Goal: Task Accomplishment & Management: Manage account settings

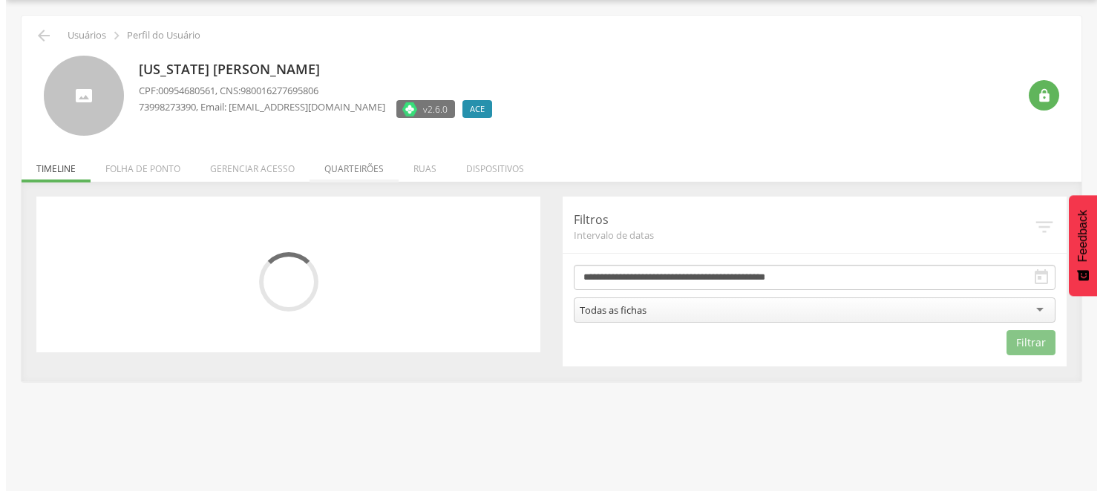
scroll to position [45, 0]
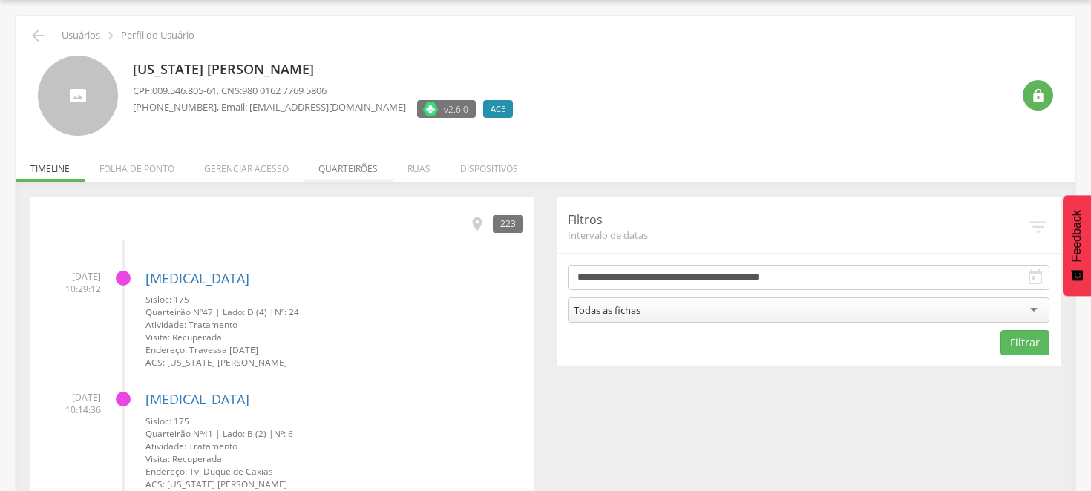
click at [344, 168] on li "Quarteirões" at bounding box center [348, 165] width 89 height 35
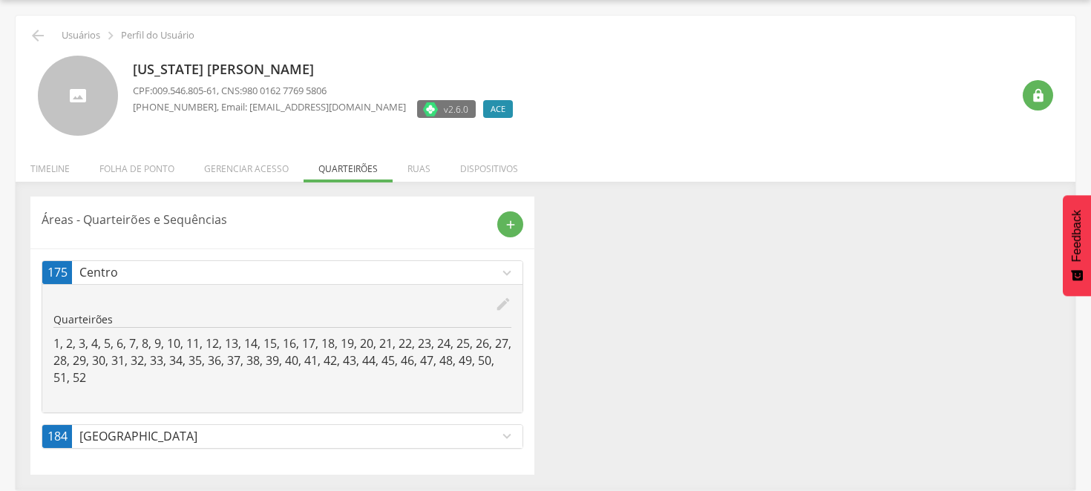
click at [508, 431] on icon "expand_more" at bounding box center [507, 436] width 16 height 16
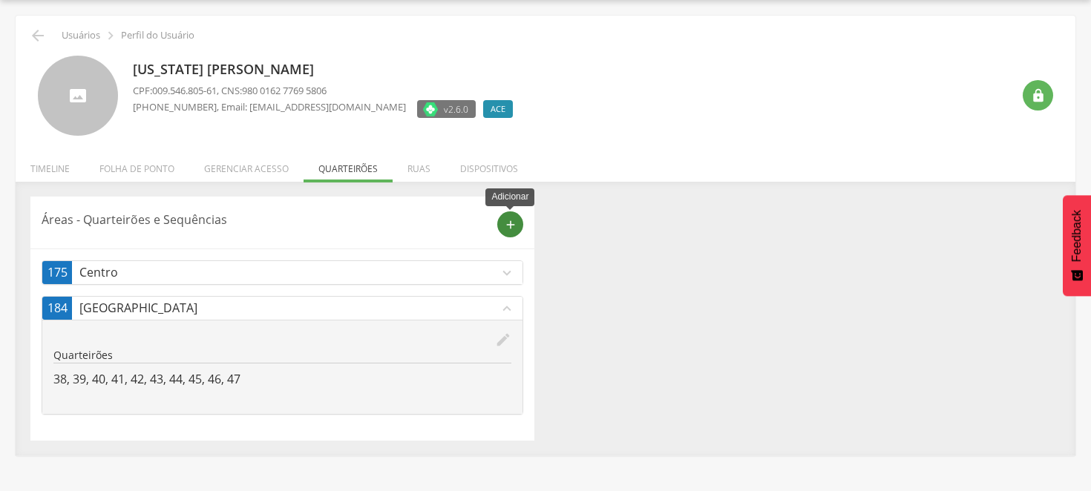
click at [508, 221] on icon "add" at bounding box center [510, 224] width 13 height 13
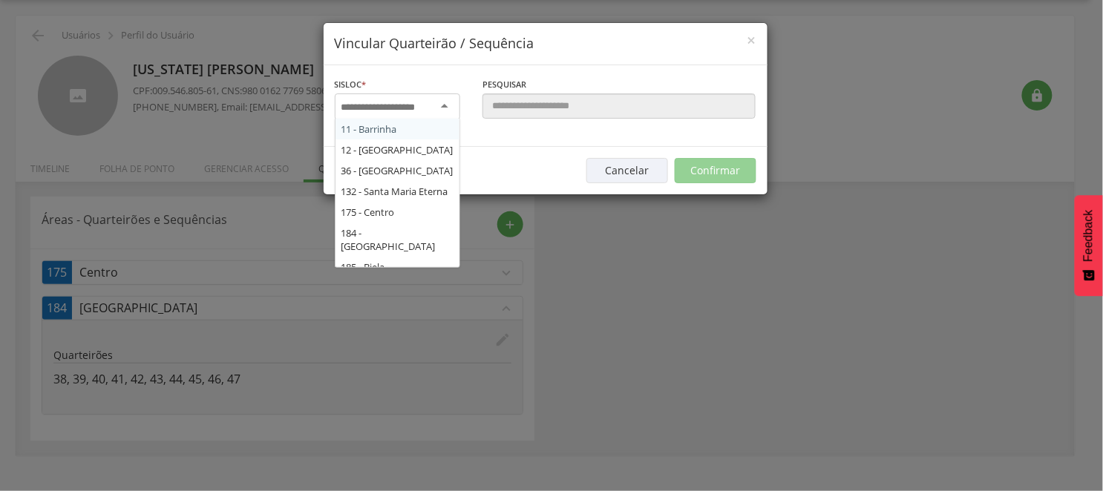
click at [446, 105] on div at bounding box center [397, 107] width 125 height 27
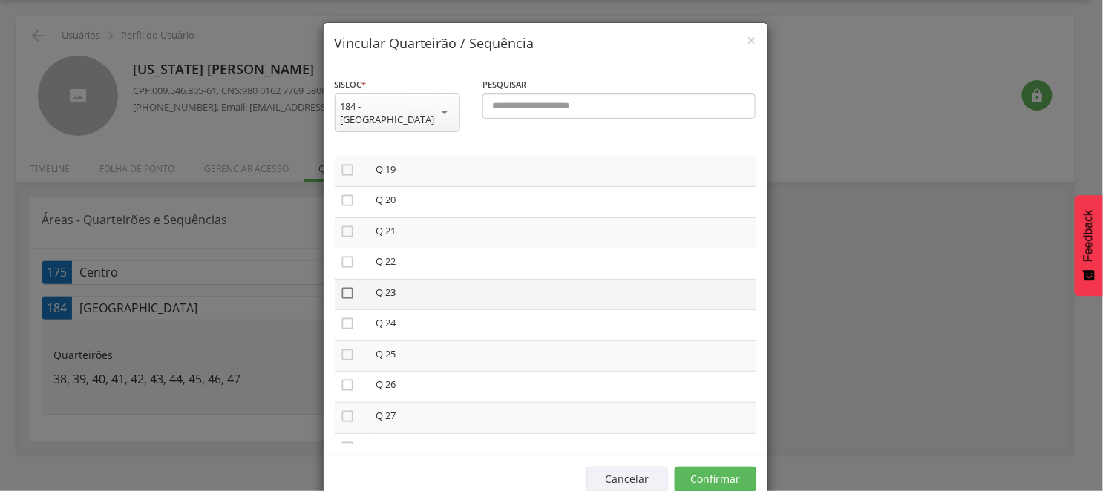
scroll to position [659, 0]
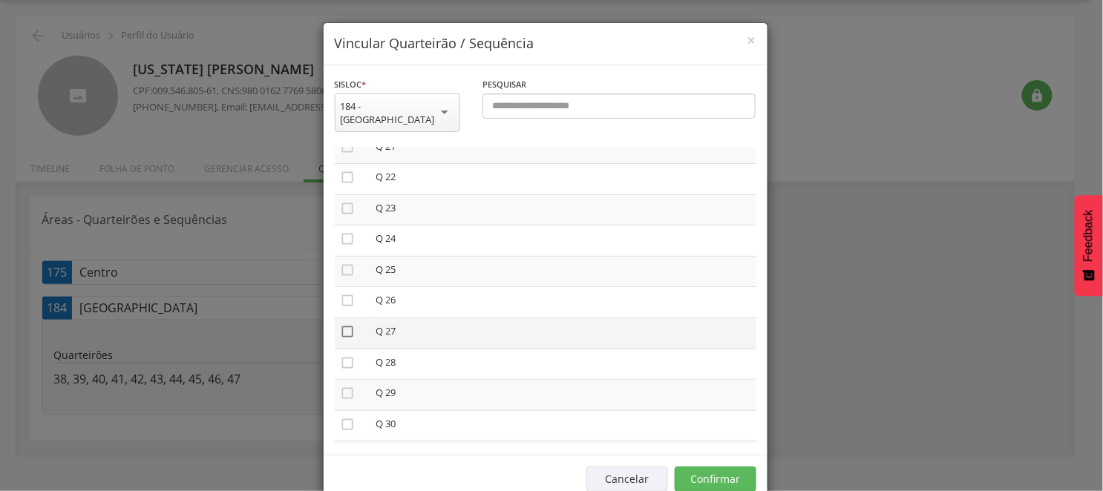
click at [341, 324] on icon "" at bounding box center [348, 331] width 15 height 15
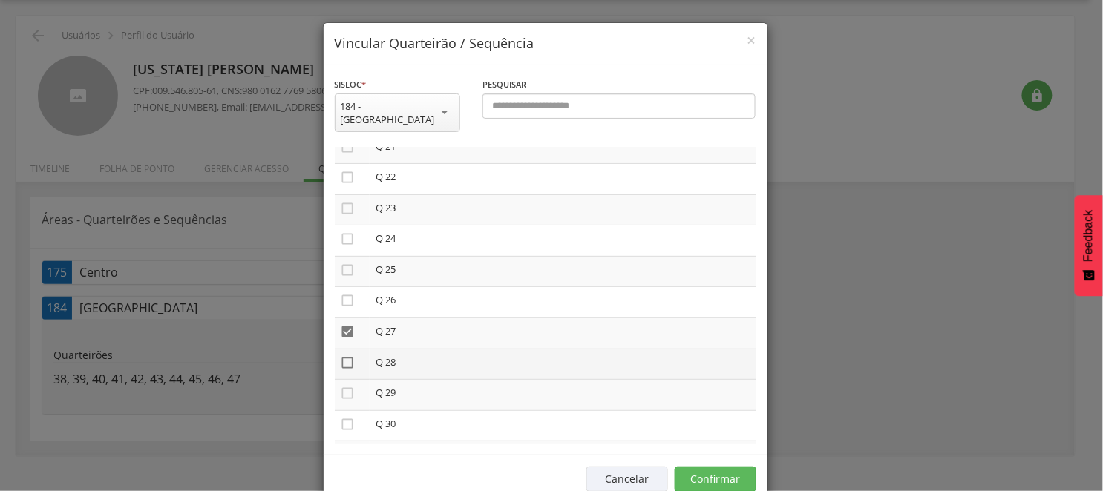
click at [347, 355] on icon "" at bounding box center [348, 362] width 15 height 15
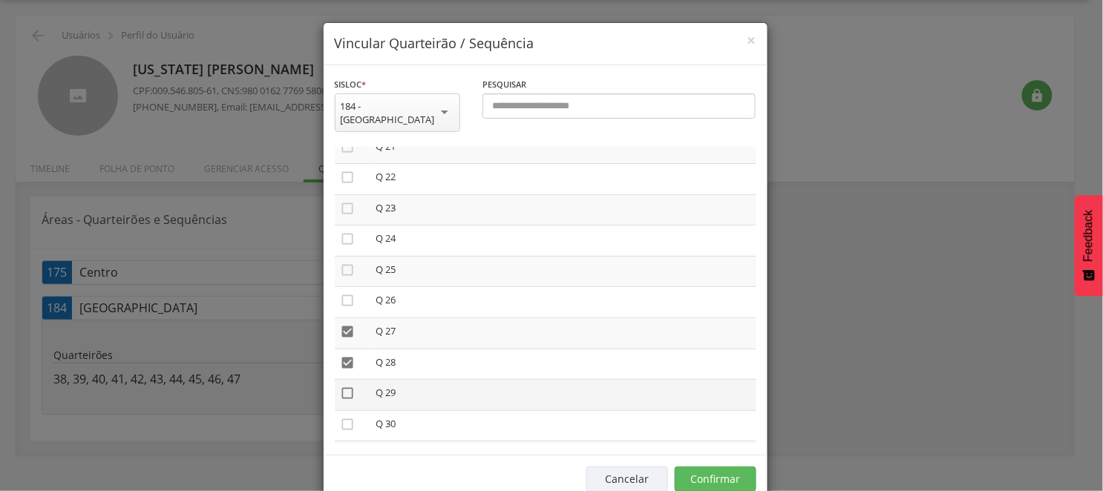
click at [347, 386] on icon "" at bounding box center [348, 393] width 15 height 15
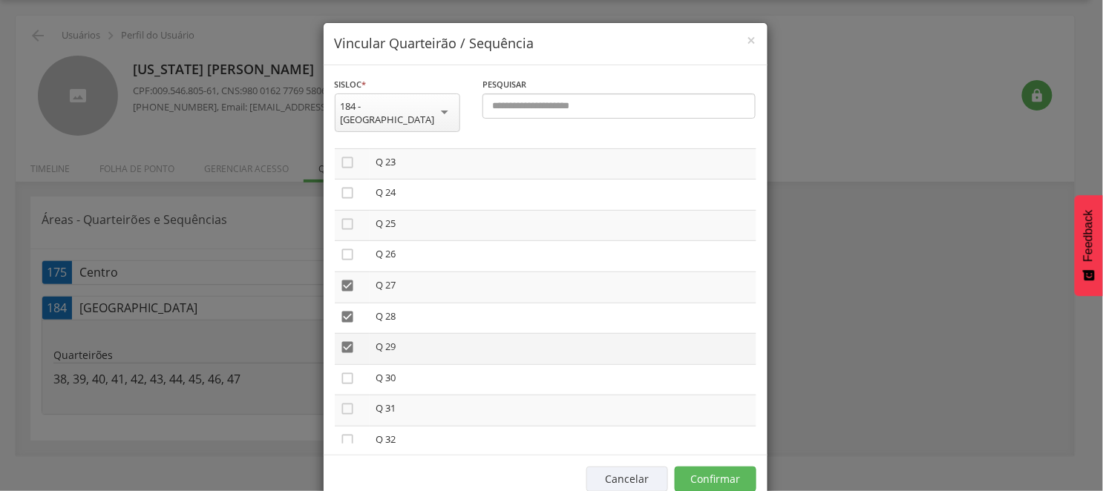
scroll to position [742, 0]
click at [344, 334] on icon "" at bounding box center [348, 341] width 15 height 15
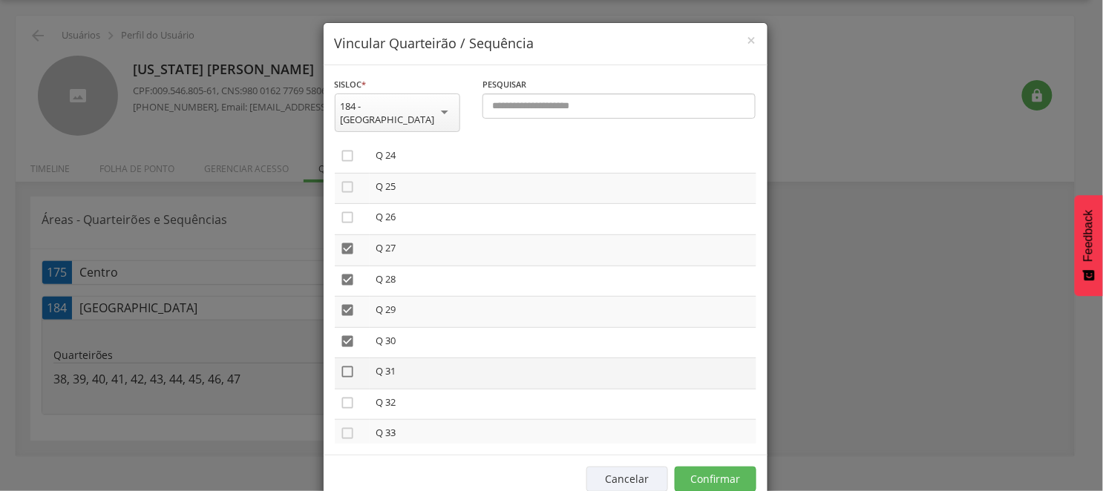
click at [341, 364] on icon "" at bounding box center [348, 371] width 15 height 15
click at [344, 396] on icon "" at bounding box center [348, 403] width 15 height 15
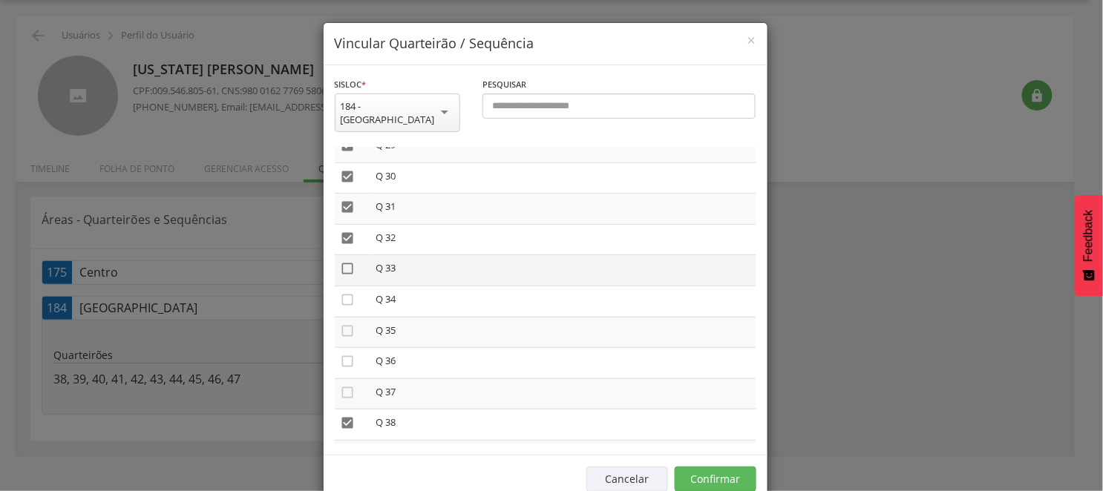
click at [343, 261] on icon "" at bounding box center [348, 268] width 15 height 15
click at [341, 292] on icon "" at bounding box center [348, 299] width 15 height 15
click at [342, 324] on icon "" at bounding box center [348, 331] width 15 height 15
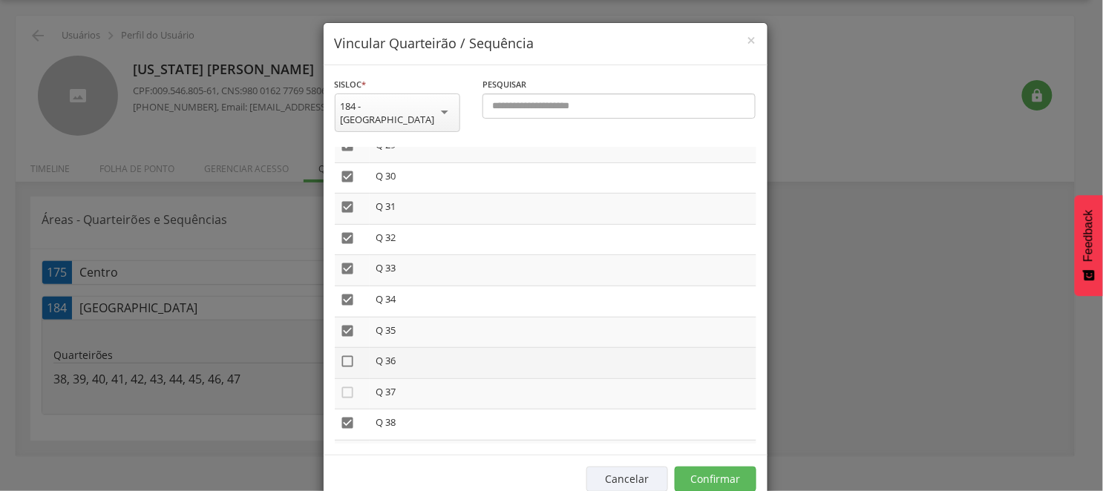
click at [345, 354] on icon "" at bounding box center [348, 361] width 15 height 15
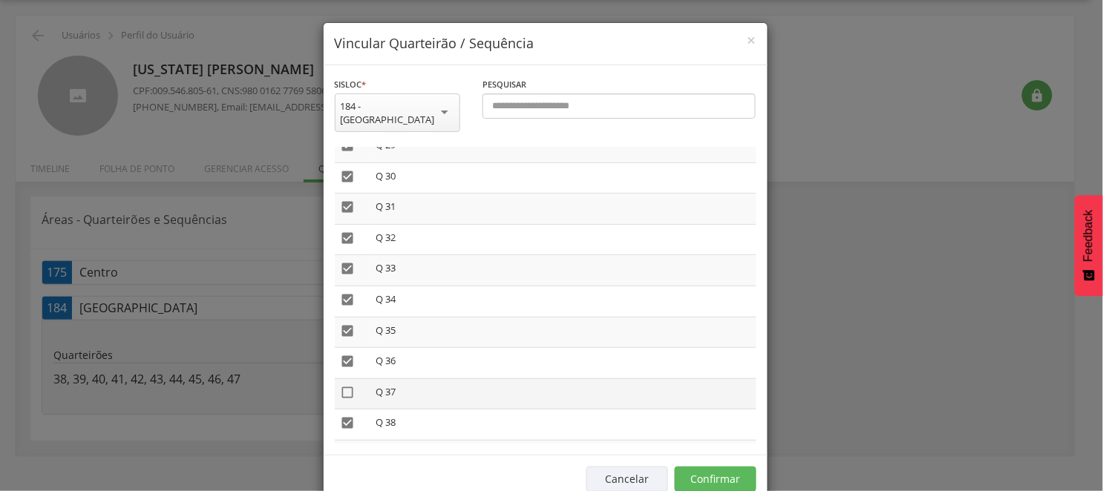
click at [345, 385] on icon "" at bounding box center [348, 392] width 15 height 15
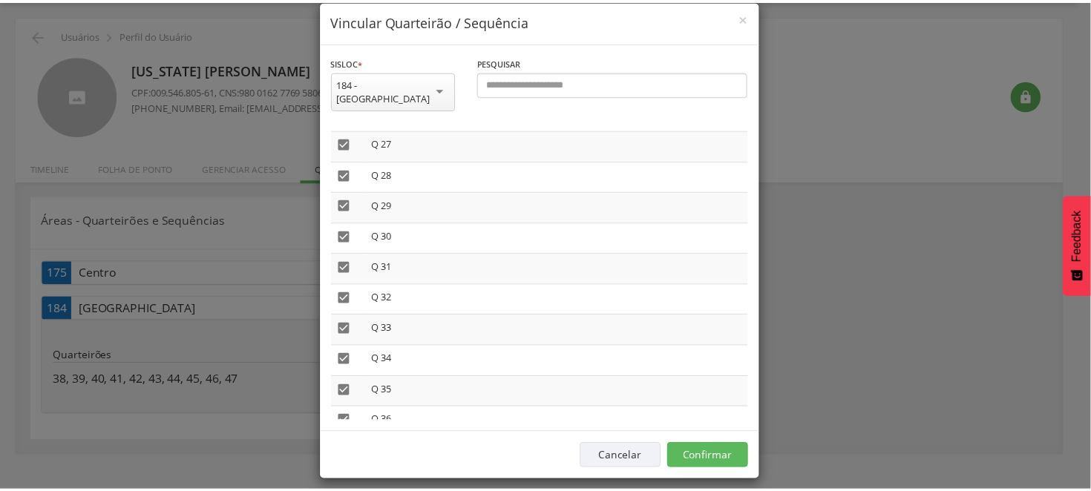
scroll to position [857, 0]
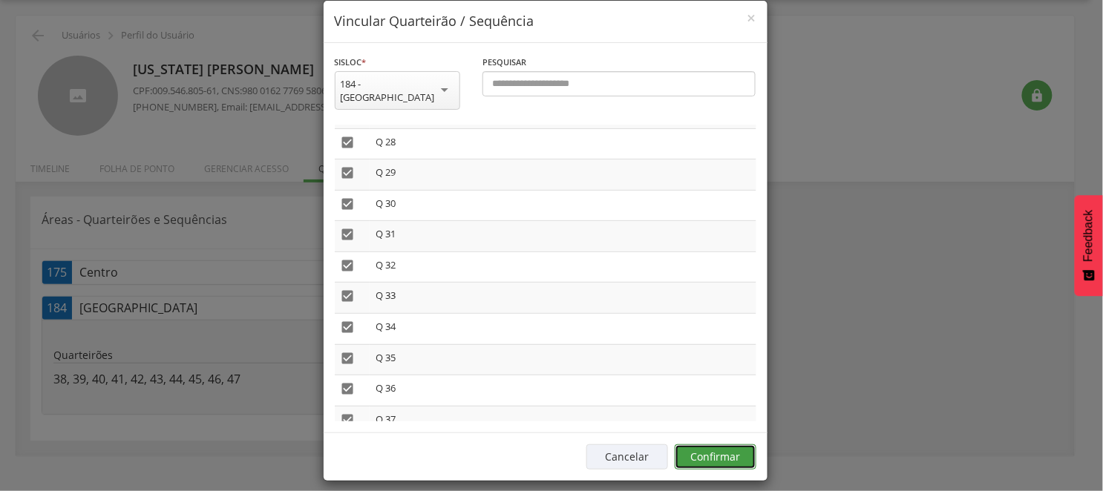
click at [717, 445] on button "Confirmar" at bounding box center [716, 457] width 82 height 25
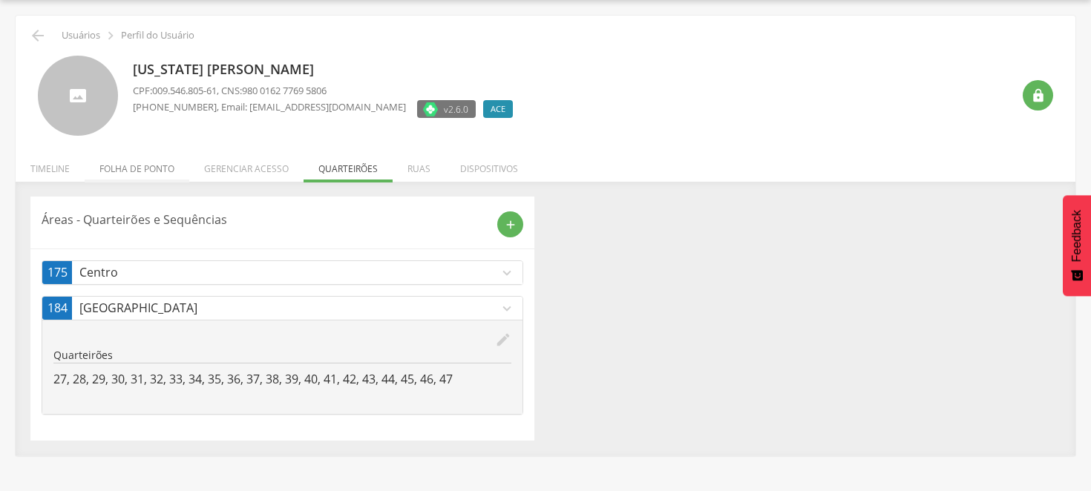
click at [145, 168] on li "Folha de ponto" at bounding box center [137, 165] width 105 height 35
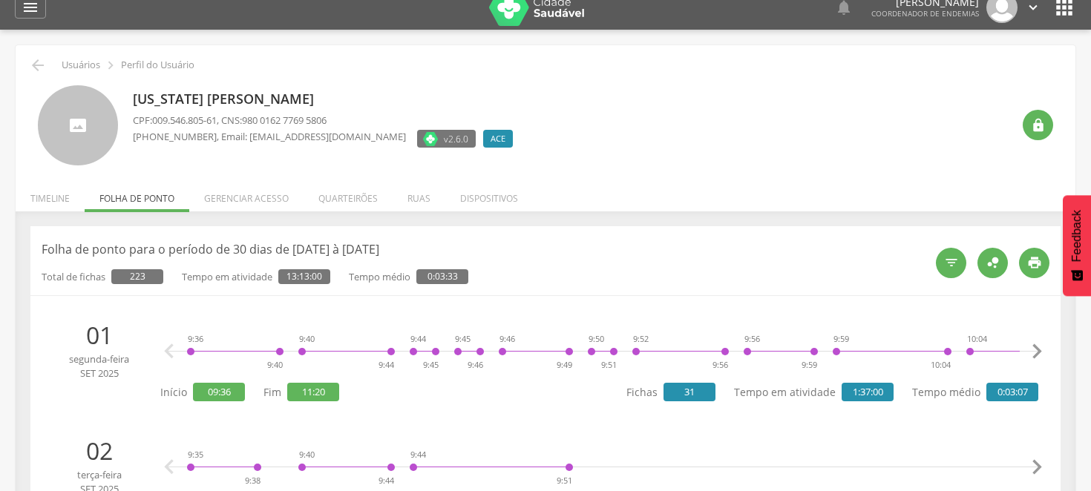
scroll to position [0, 0]
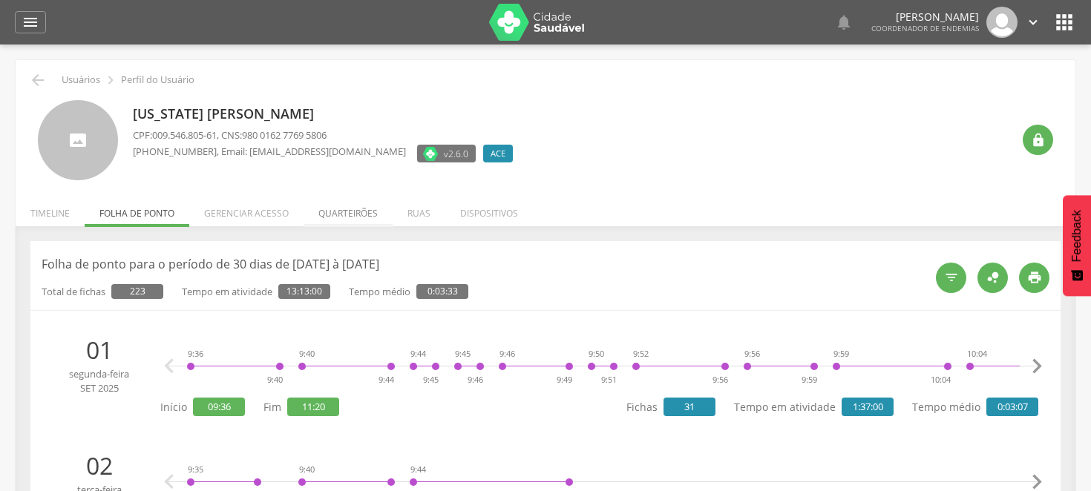
click at [361, 209] on li "Quarteirões" at bounding box center [348, 209] width 89 height 35
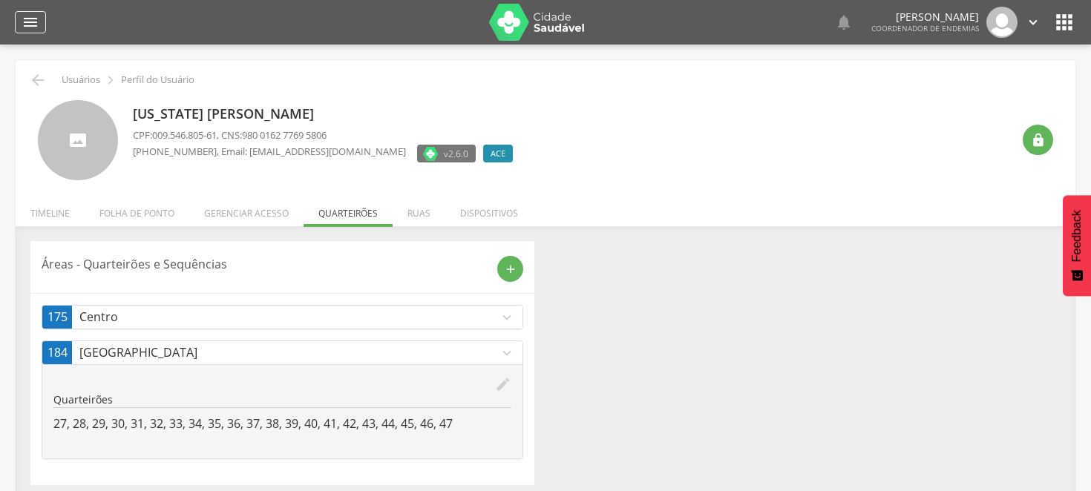
click at [31, 24] on icon "" at bounding box center [31, 22] width 18 height 18
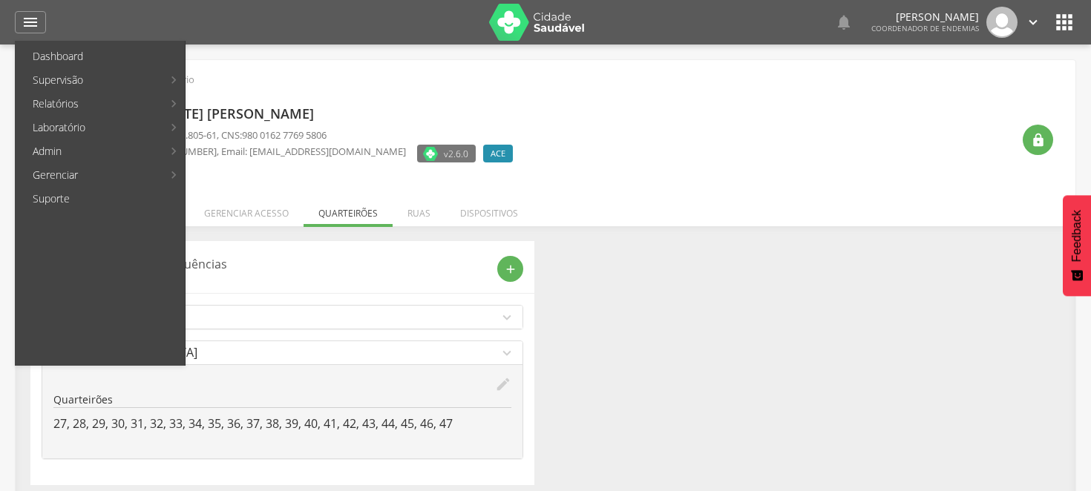
click at [702, 177] on div "[US_STATE] [PERSON_NAME] CPF: 009.546.805-61 , CNS: 980 0162 7769 5806 [PHONE_N…" at bounding box center [572, 140] width 879 height 81
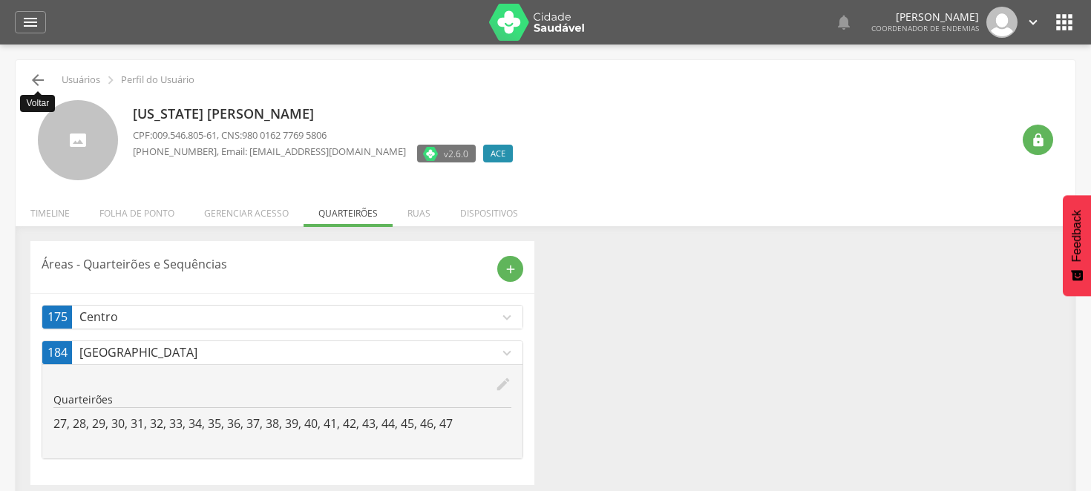
click at [33, 75] on icon "" at bounding box center [38, 80] width 18 height 18
